Goal: Check status: Check status

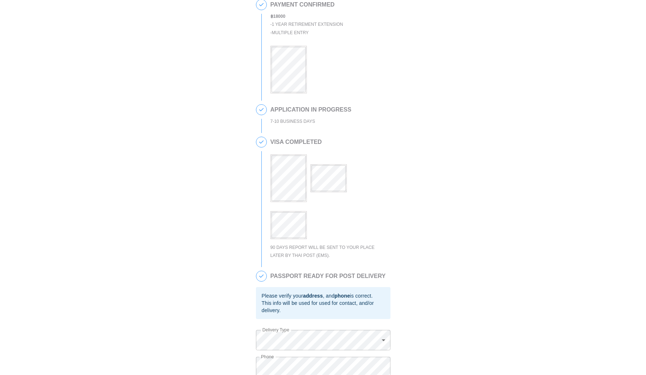
scroll to position [133, 0]
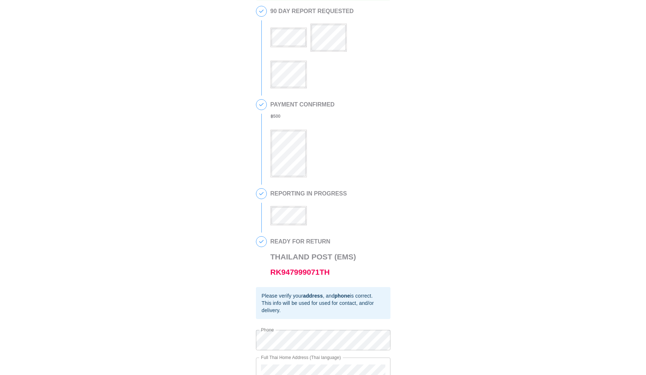
scroll to position [12, 0]
